Goal: Task Accomplishment & Management: Check status

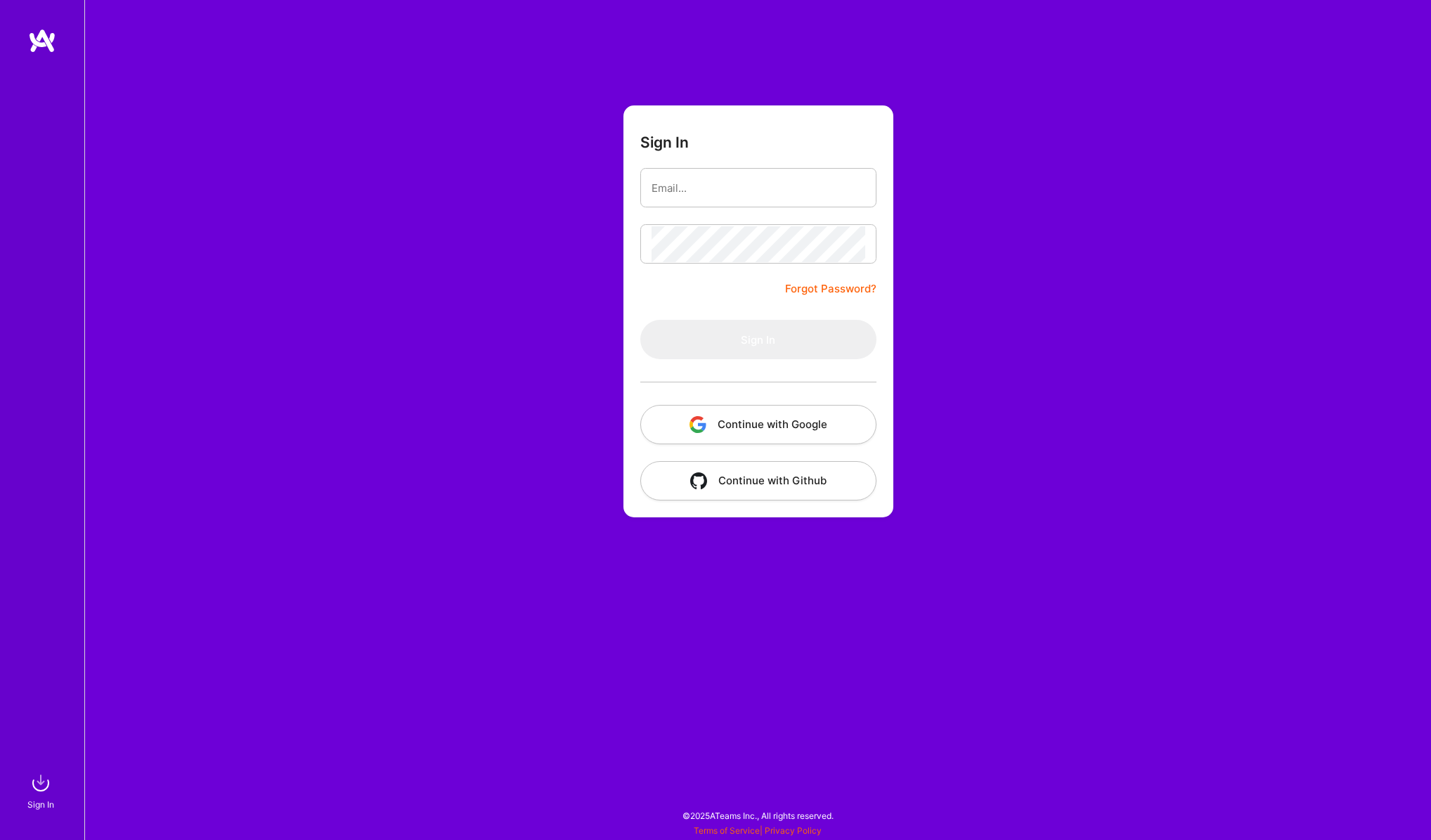
click at [512, 415] on div "Sign In Forgot Password? Sign In Continue with Google Continue with Github" at bounding box center [758, 420] width 1347 height 840
click at [709, 421] on button "Continue with Google" at bounding box center [759, 424] width 236 height 40
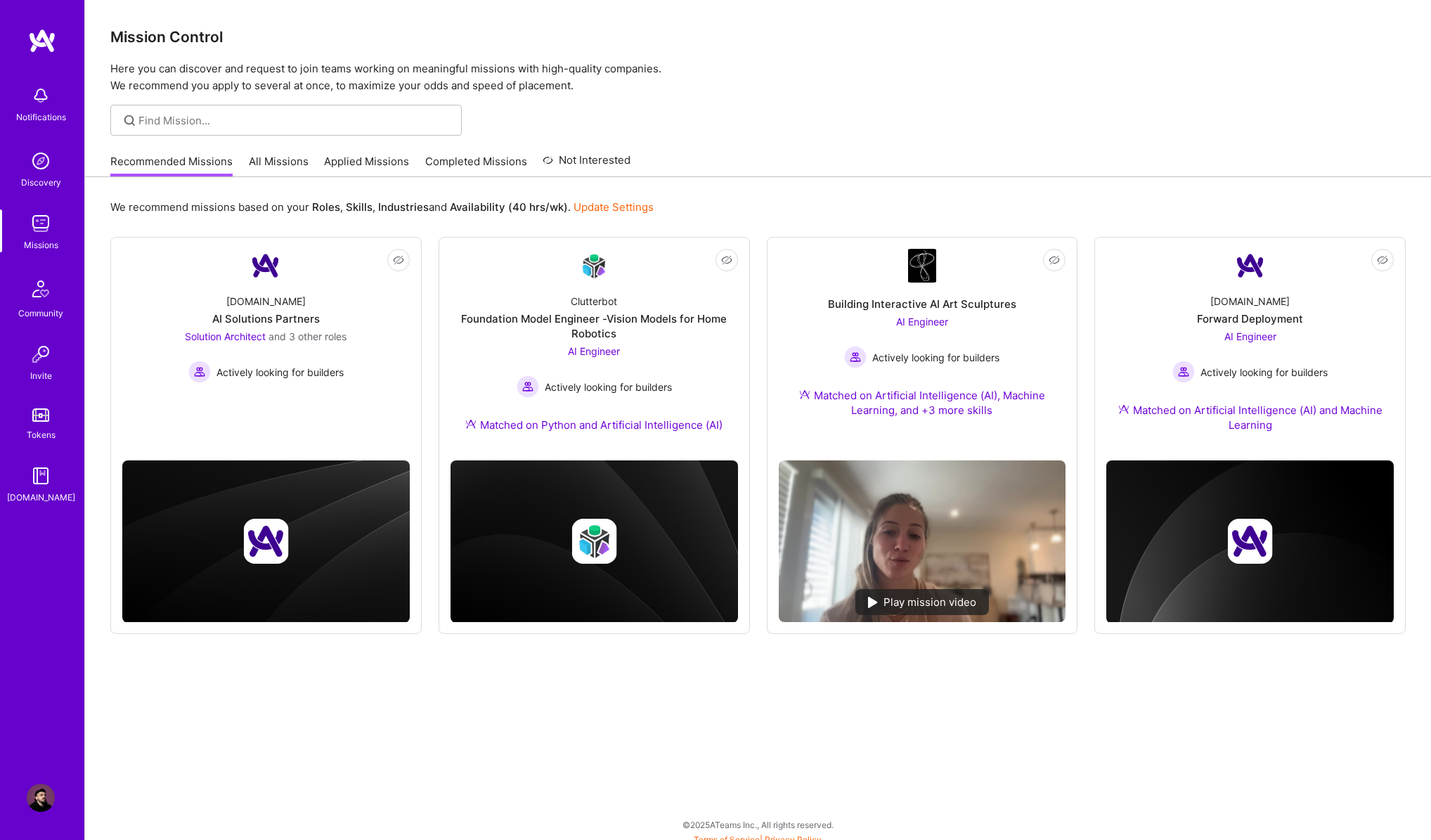
click at [364, 169] on link "Applied Missions" at bounding box center [367, 165] width 85 height 23
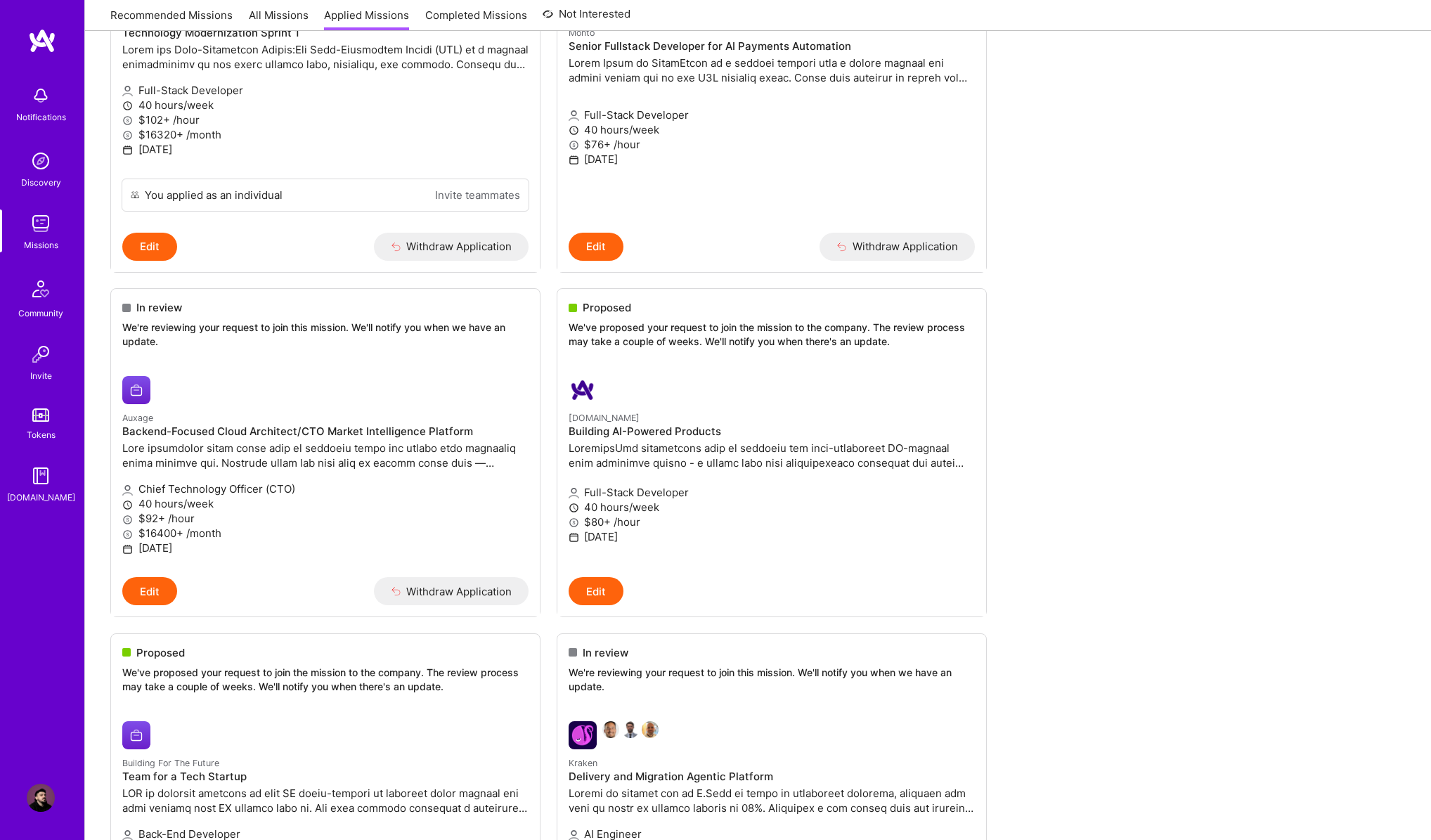
scroll to position [331, 0]
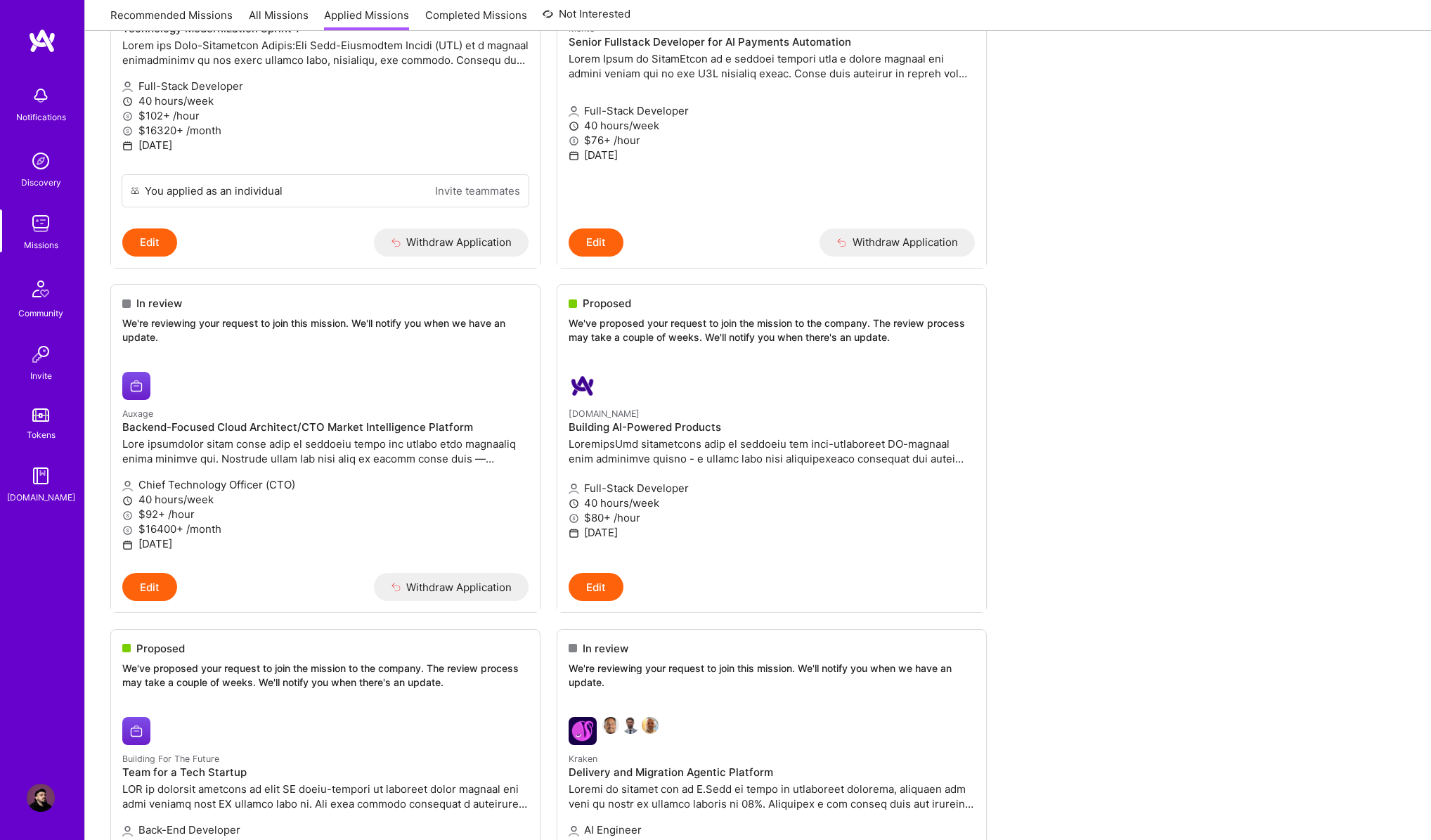
click at [1131, 373] on ul "Waitlisted If the company requests to review more applications, yours may be co…" at bounding box center [758, 834] width 1296 height 1871
